Goal: Task Accomplishment & Management: Manage account settings

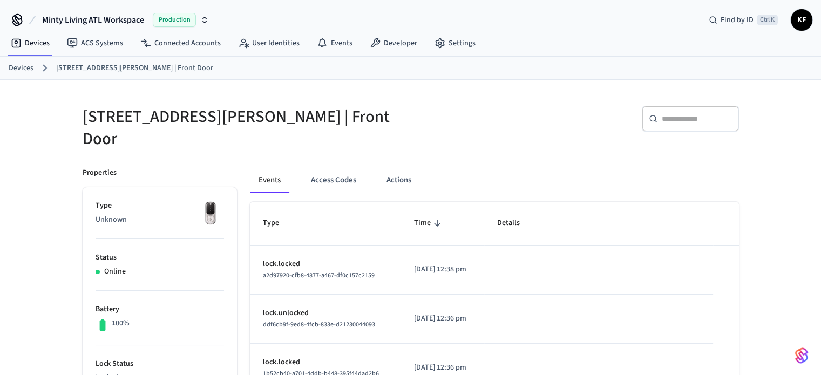
click at [23, 66] on link "Devices" at bounding box center [21, 68] width 25 height 11
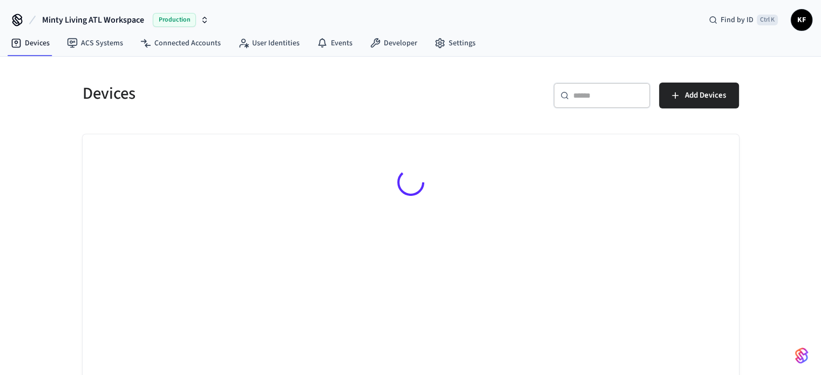
click at [602, 101] on div "​ ​" at bounding box center [601, 96] width 97 height 26
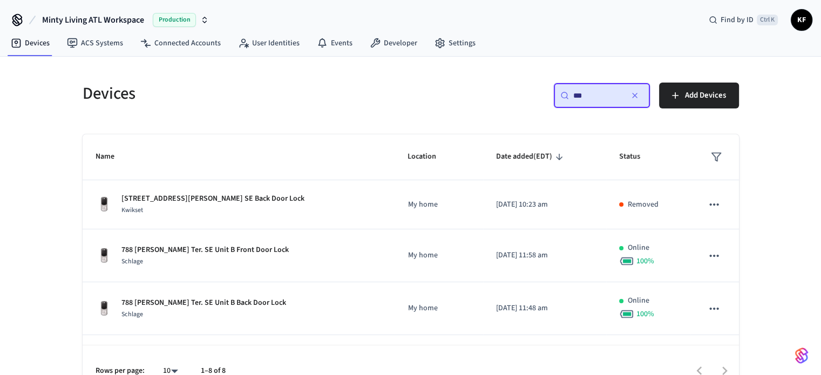
type input "***"
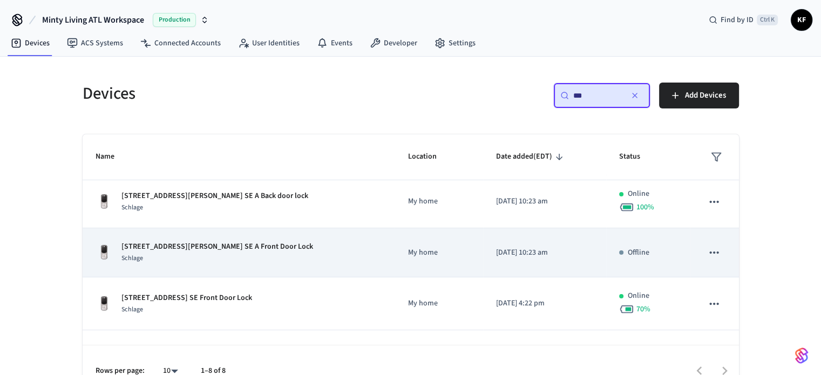
click at [206, 260] on div "Schlage" at bounding box center [217, 258] width 192 height 11
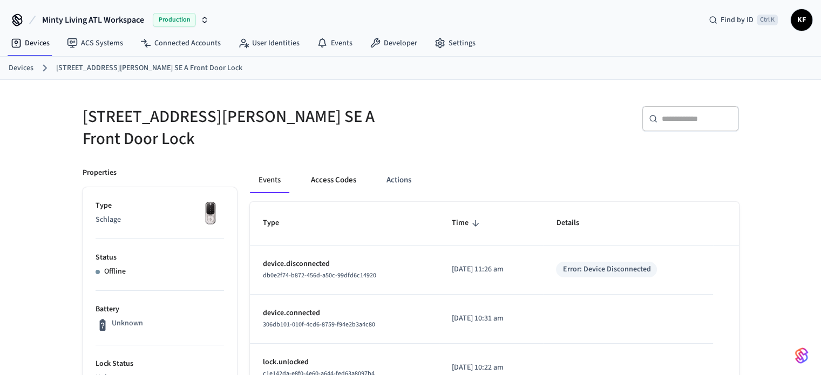
click at [351, 176] on button "Access Codes" at bounding box center [333, 180] width 63 height 26
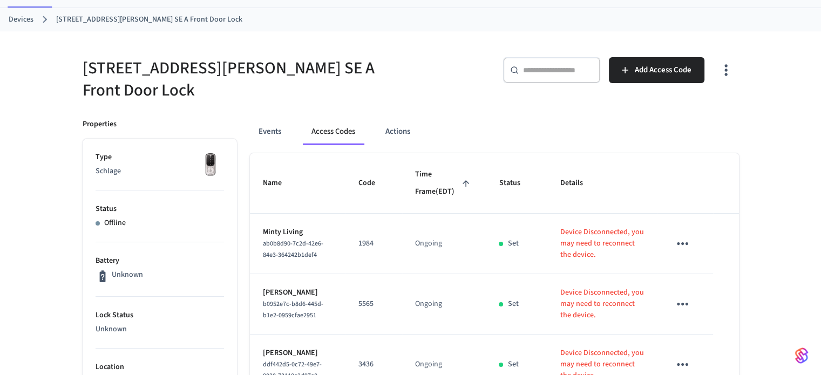
scroll to position [39, 0]
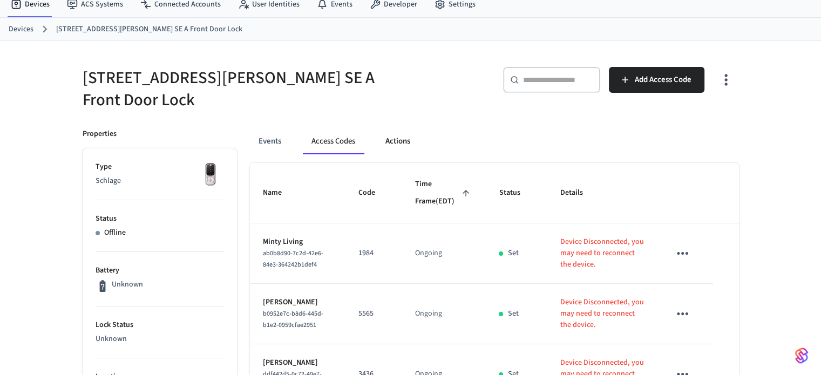
click at [403, 128] on button "Actions" at bounding box center [398, 141] width 42 height 26
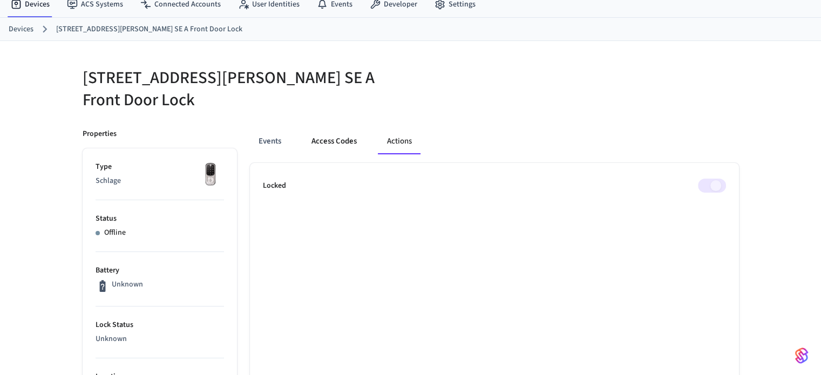
click at [339, 128] on button "Access Codes" at bounding box center [334, 141] width 63 height 26
